Goal: Find specific page/section: Find specific page/section

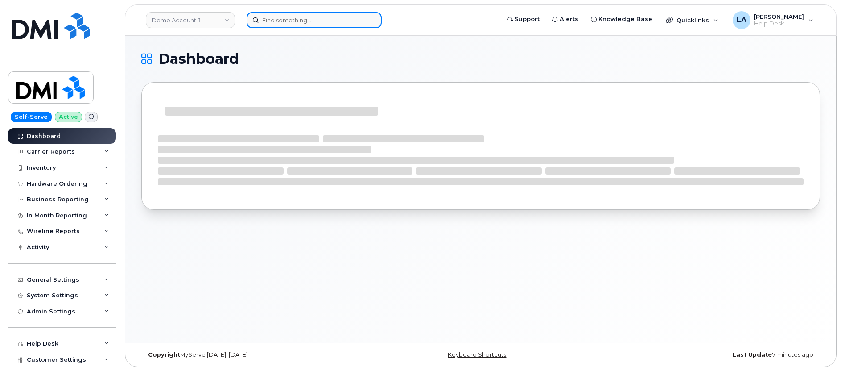
click at [312, 18] on input at bounding box center [314, 20] width 135 height 16
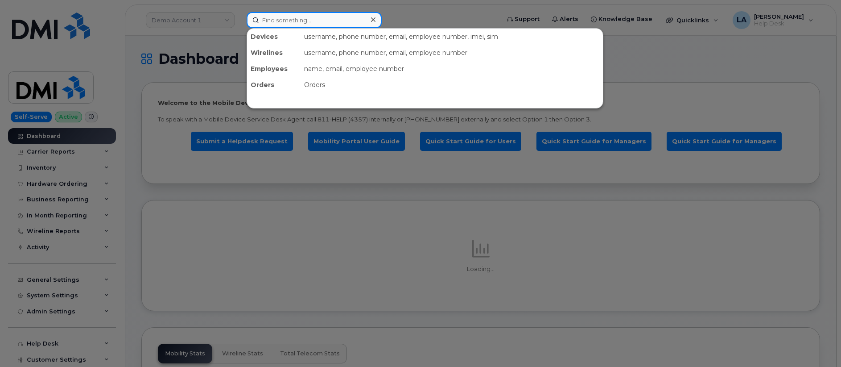
paste input "300185"
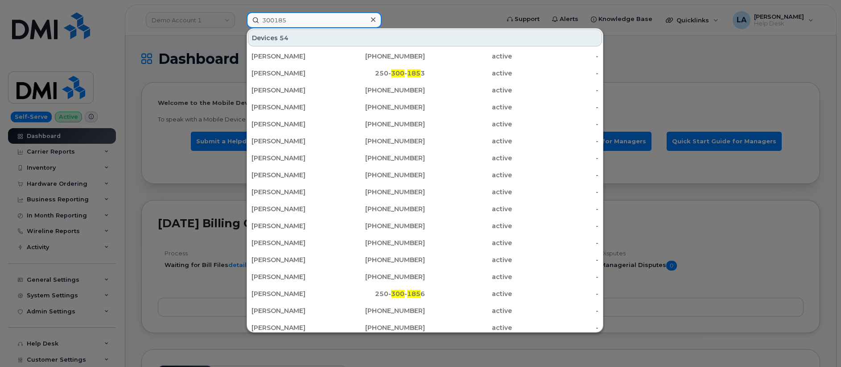
type input "300185"
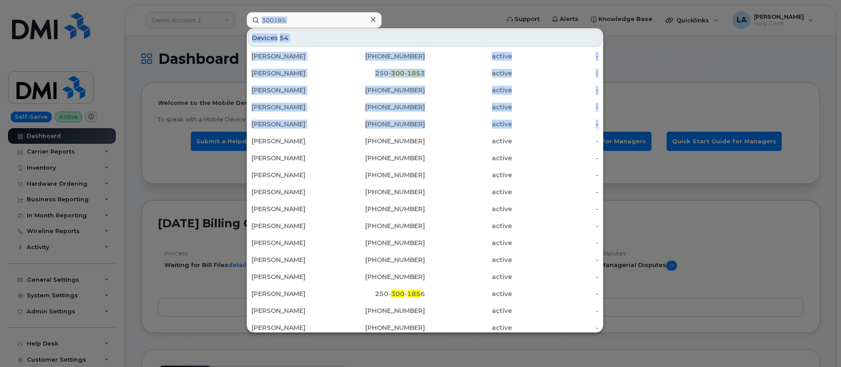
drag, startPoint x: 603, startPoint y: 143, endPoint x: 607, endPoint y: 199, distance: 56.4
click at [501, 28] on div "300185 Devices 54 STACEY WILLIAMS 557-215-0491 active - Richard Goldammer 250- …" at bounding box center [370, 20] width 261 height 16
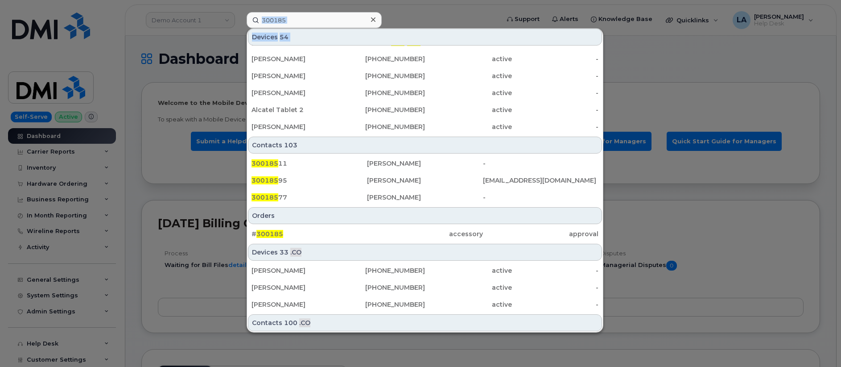
scroll to position [269, 0]
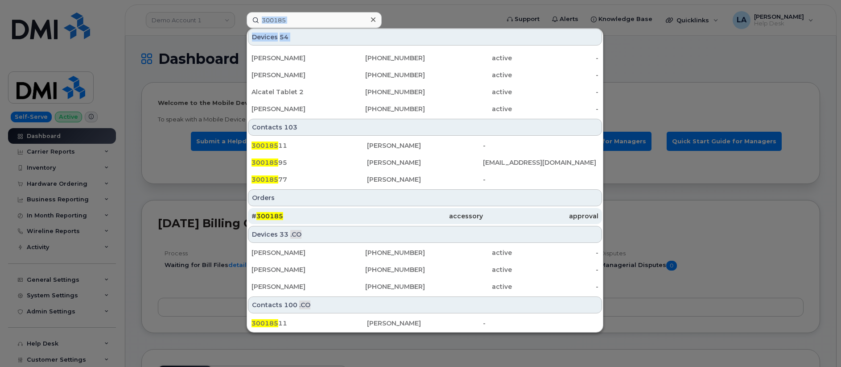
click at [270, 214] on span "300185" at bounding box center [270, 216] width 27 height 8
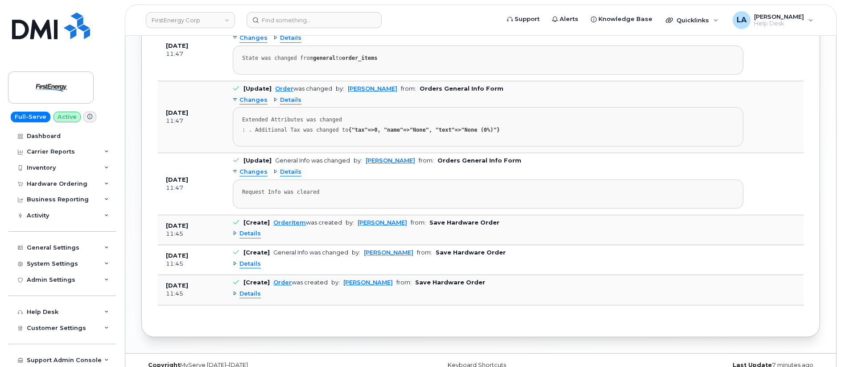
scroll to position [736, 0]
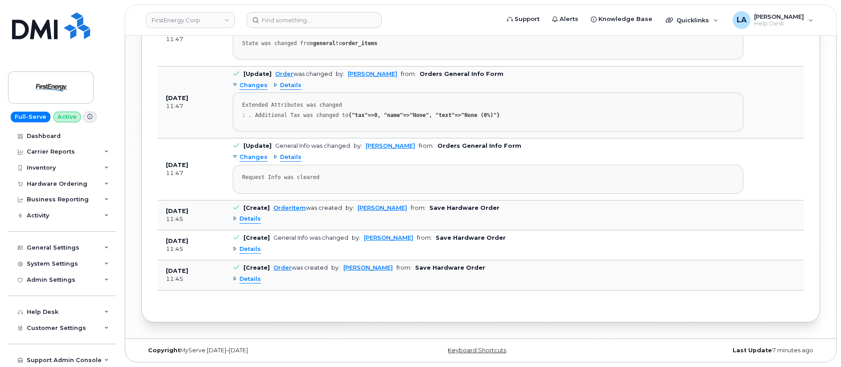
drag, startPoint x: 841, startPoint y: 258, endPoint x: 829, endPoint y: 179, distance: 79.8
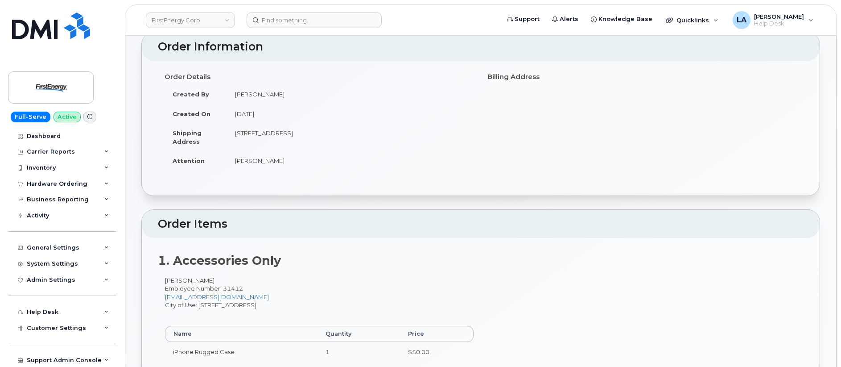
scroll to position [53, 0]
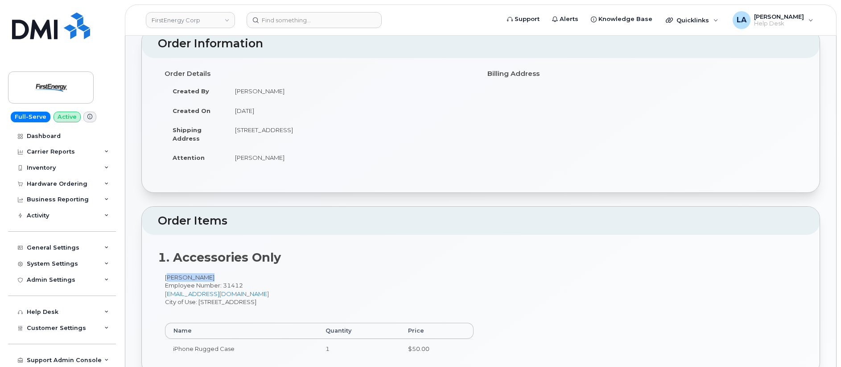
drag, startPoint x: 200, startPoint y: 276, endPoint x: 158, endPoint y: 274, distance: 42.0
click at [158, 274] on div "Kent E Fluke Employee Number: 31412 wgeorge@firstenergycorp.com City of Use: 40…" at bounding box center [319, 319] width 323 height 93
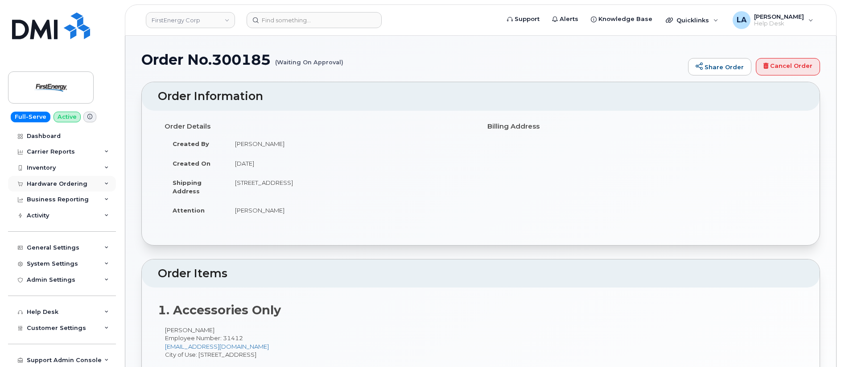
click at [76, 181] on div "Hardware Ordering" at bounding box center [57, 183] width 61 height 7
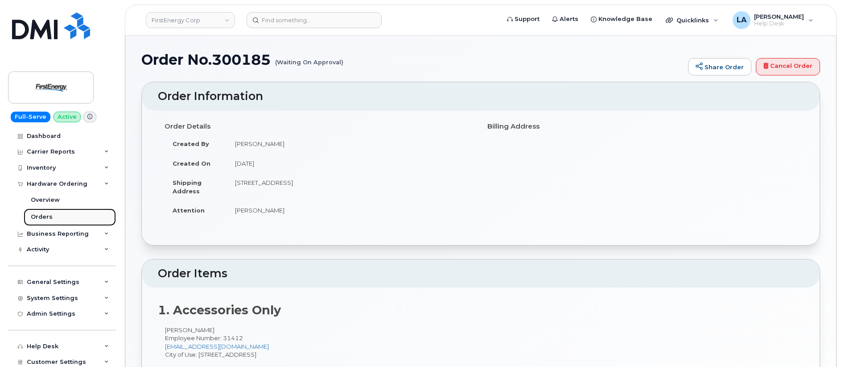
click at [47, 215] on div "Orders" at bounding box center [42, 217] width 22 height 8
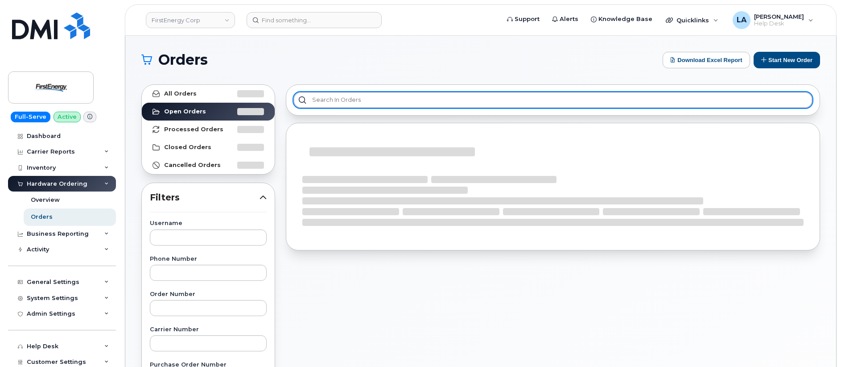
click at [350, 99] on input "text" at bounding box center [553, 100] width 519 height 16
paste input "300185"
type input "300185"
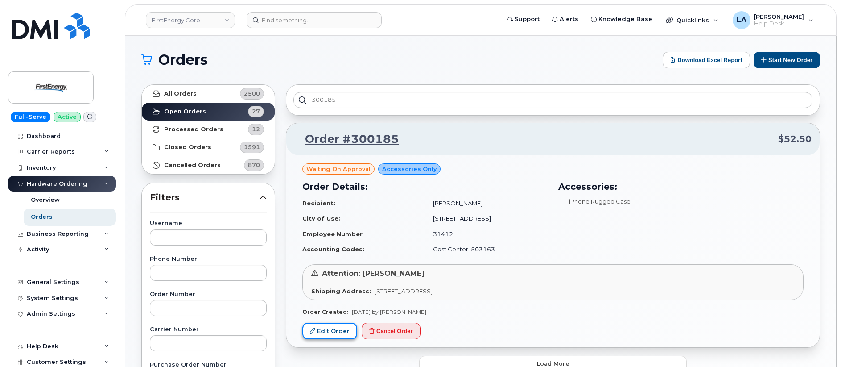
click at [337, 328] on link "Edit Order" at bounding box center [330, 331] width 55 height 17
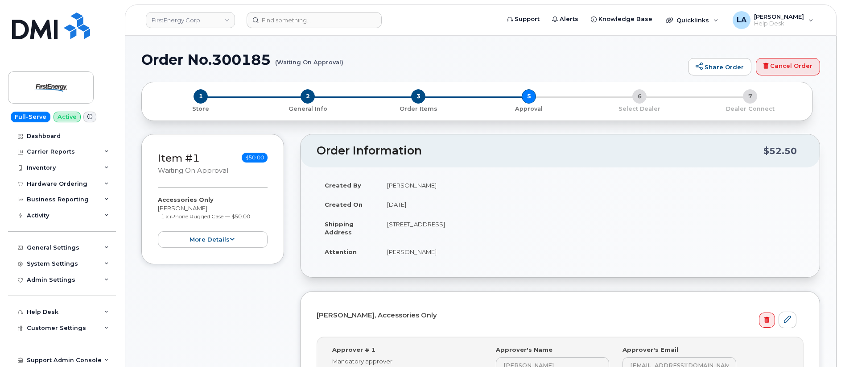
scroll to position [27, 0]
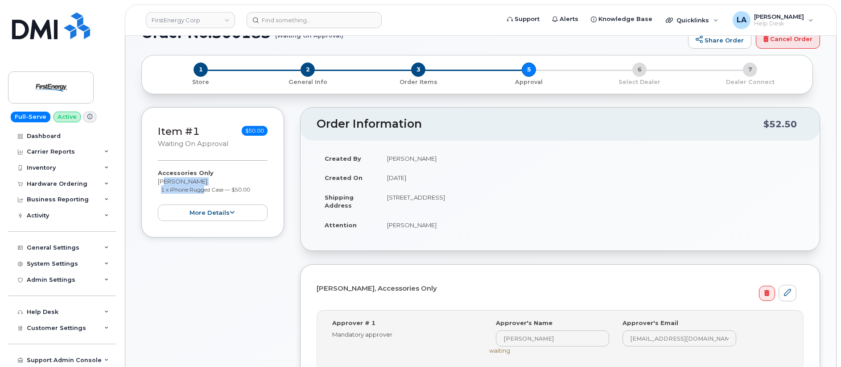
drag, startPoint x: 203, startPoint y: 186, endPoint x: 173, endPoint y: 183, distance: 29.5
click at [162, 183] on div "Accessories Only Kent E Fluke 1 x iPhone Rugged Case — $50.00 more details" at bounding box center [213, 195] width 110 height 52
click at [180, 182] on div "Accessories Only Kent E Fluke 1 x iPhone Rugged Case — $50.00 more details" at bounding box center [213, 195] width 110 height 52
click at [211, 182] on div "Accessories Only Kent E Fluke 1 x iPhone Rugged Case — $50.00 more details" at bounding box center [213, 195] width 110 height 52
drag, startPoint x: 153, startPoint y: 181, endPoint x: 159, endPoint y: 185, distance: 7.8
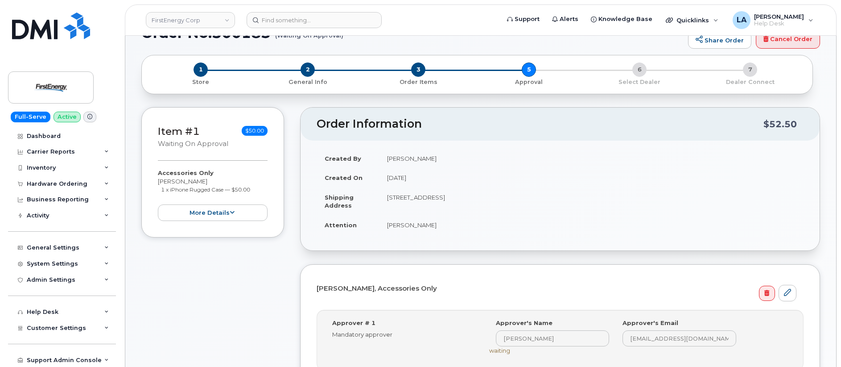
click at [159, 185] on div "Accessories Only Kent E Fluke 1 x iPhone Rugged Case — $50.00 more details" at bounding box center [213, 195] width 110 height 52
drag, startPoint x: 158, startPoint y: 179, endPoint x: 235, endPoint y: 164, distance: 77.9
click at [223, 173] on div "Accessories Only Kent E Fluke 1 x iPhone Rugged Case — $50.00 more details" at bounding box center [213, 195] width 110 height 52
copy div
click at [282, 19] on input at bounding box center [314, 20] width 135 height 16
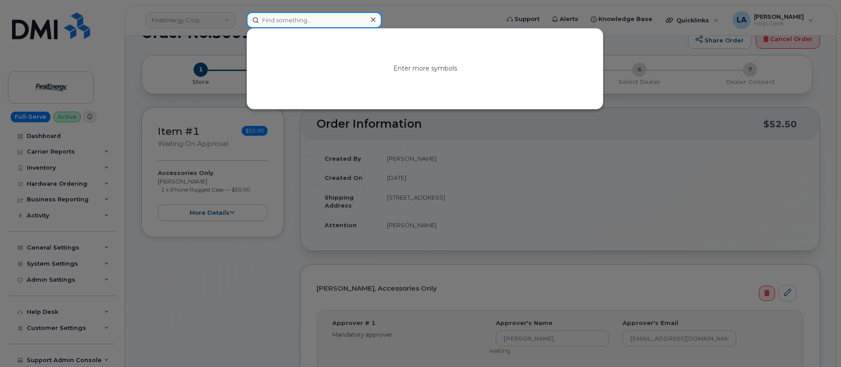
click at [282, 19] on input at bounding box center [314, 20] width 135 height 16
click at [284, 19] on input at bounding box center [314, 20] width 135 height 16
paste input "K"
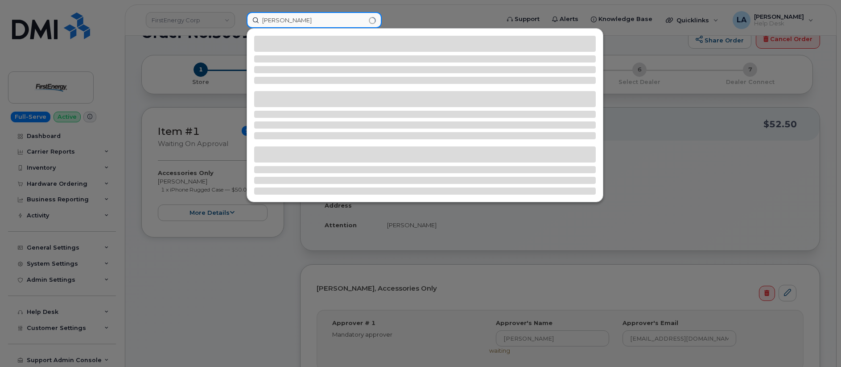
type input "Kent E Fluke"
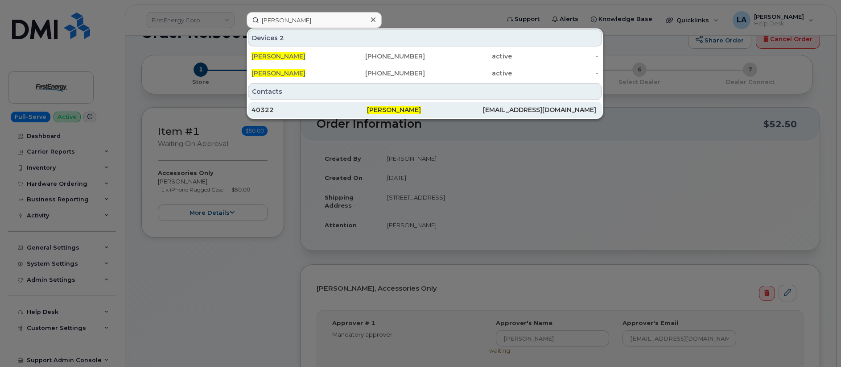
click at [288, 112] on div "40322" at bounding box center [310, 109] width 116 height 9
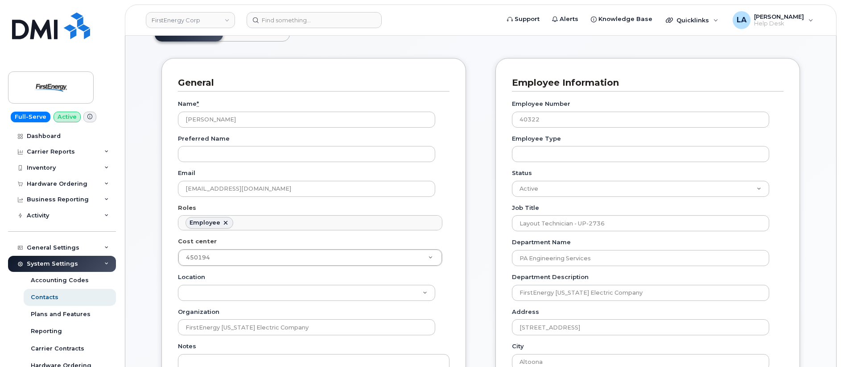
scroll to position [83, 0]
